Goal: Task Accomplishment & Management: Use online tool/utility

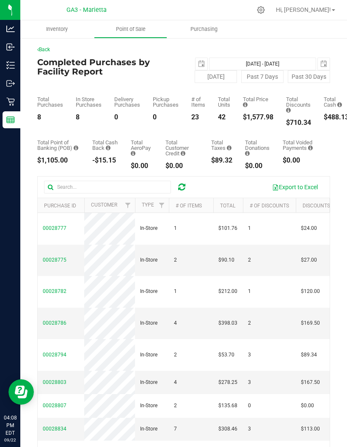
scroll to position [20, 0]
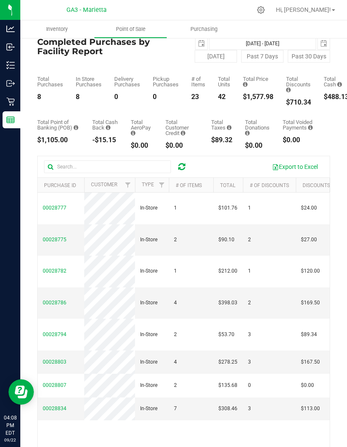
click at [0, 0] on p "Inventory" at bounding box center [0, 0] width 0 height 0
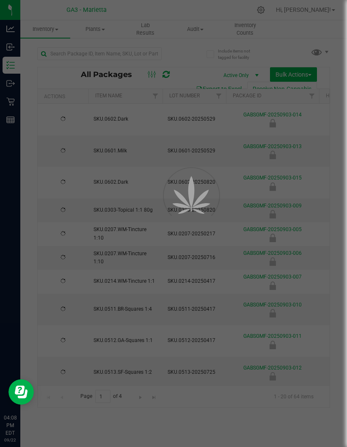
type input "[DATE]"
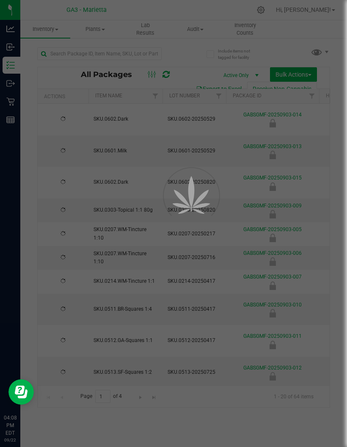
type input "[DATE]"
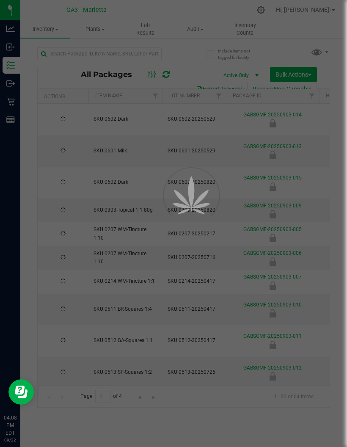
type input "[DATE]"
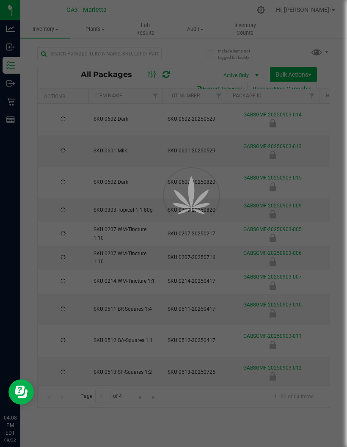
type input "[DATE]"
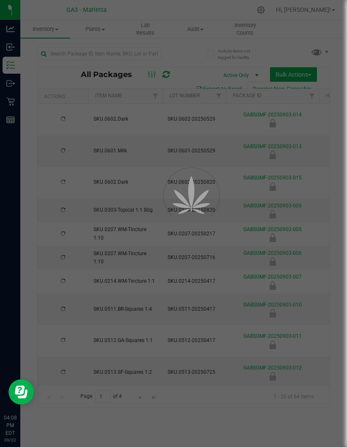
type input "[DATE]"
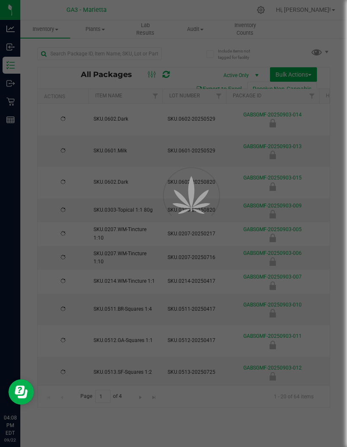
type input "[DATE]"
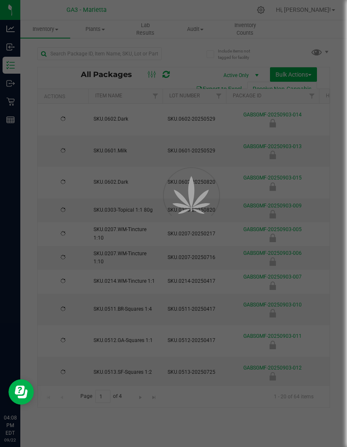
type input "[DATE]"
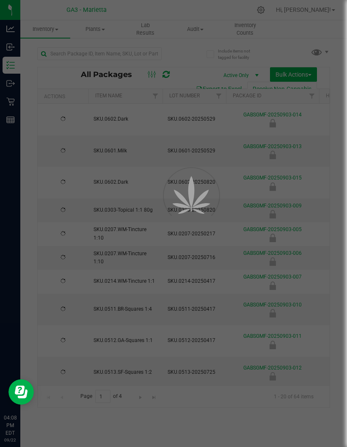
type input "[DATE]"
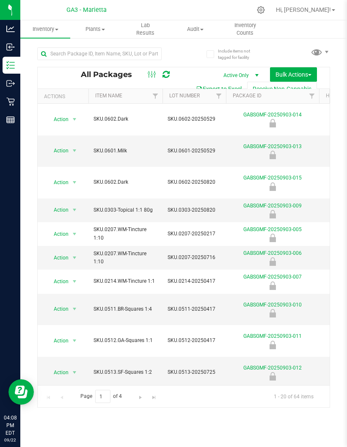
click at [127, 96] on th "Item Name" at bounding box center [125, 96] width 74 height 15
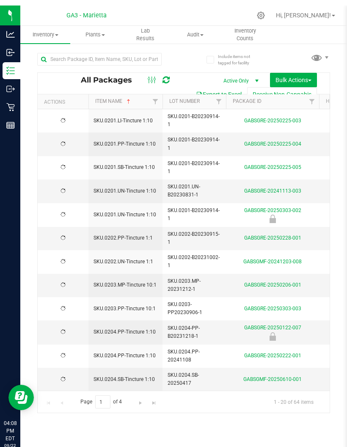
type input "[DATE]"
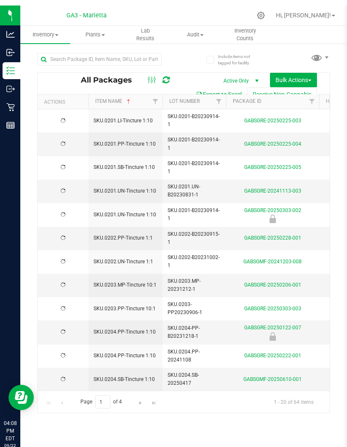
type input "[DATE]"
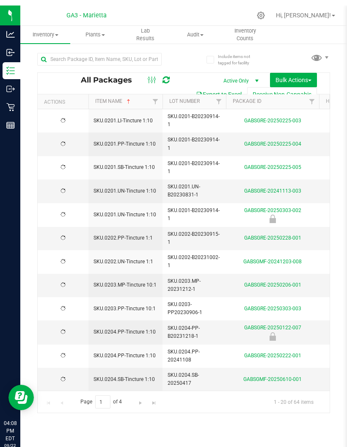
type input "[DATE]"
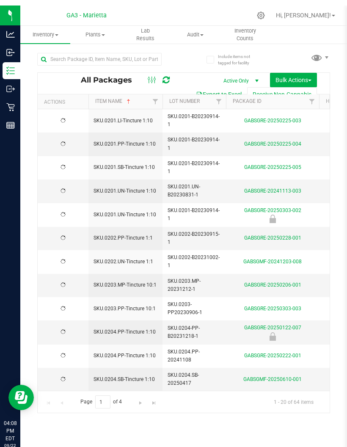
type input "[DATE]"
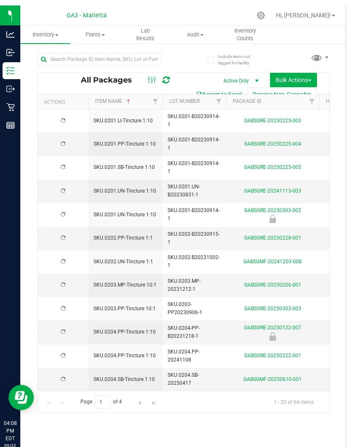
type input "[DATE]"
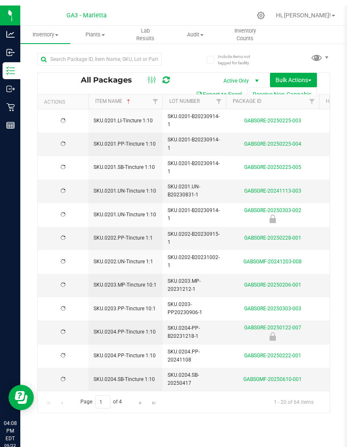
type input "[DATE]"
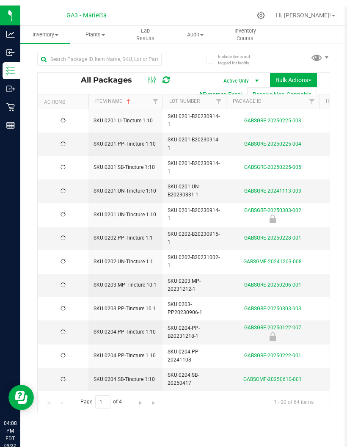
type input "[DATE]"
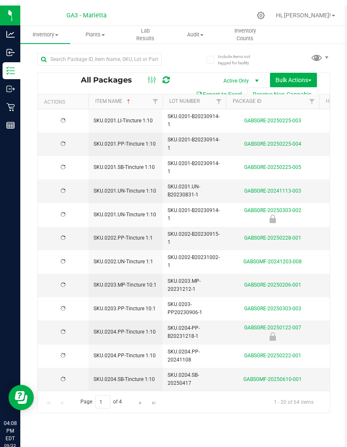
type input "[DATE]"
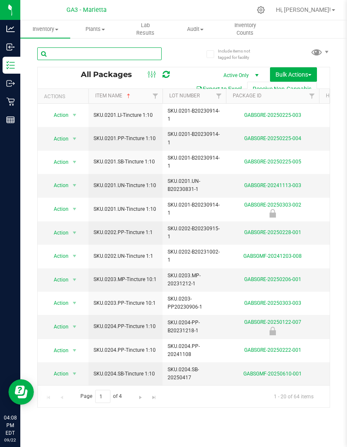
click at [127, 47] on input "text" at bounding box center [99, 53] width 124 height 13
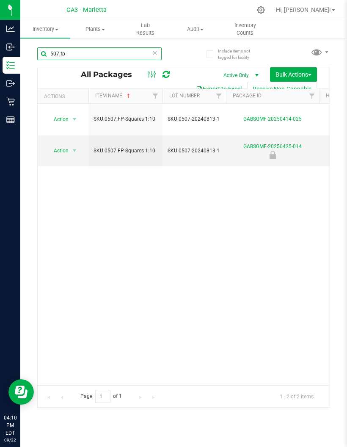
type input "507.fp"
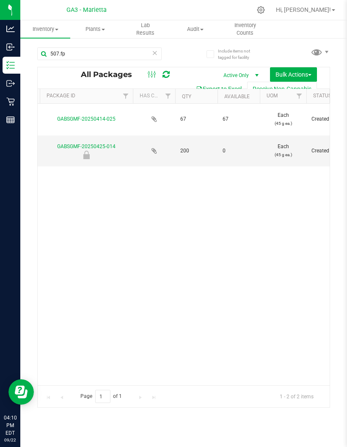
scroll to position [0, 171]
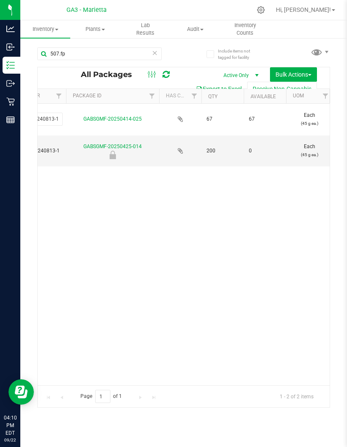
click at [168, 220] on div "Action Action Adjust qty Create package Edit attributes Global inventory Locate…" at bounding box center [184, 244] width 292 height 281
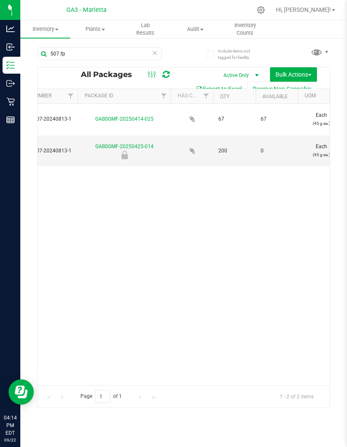
scroll to position [0, 149]
